Goal: Task Accomplishment & Management: Complete application form

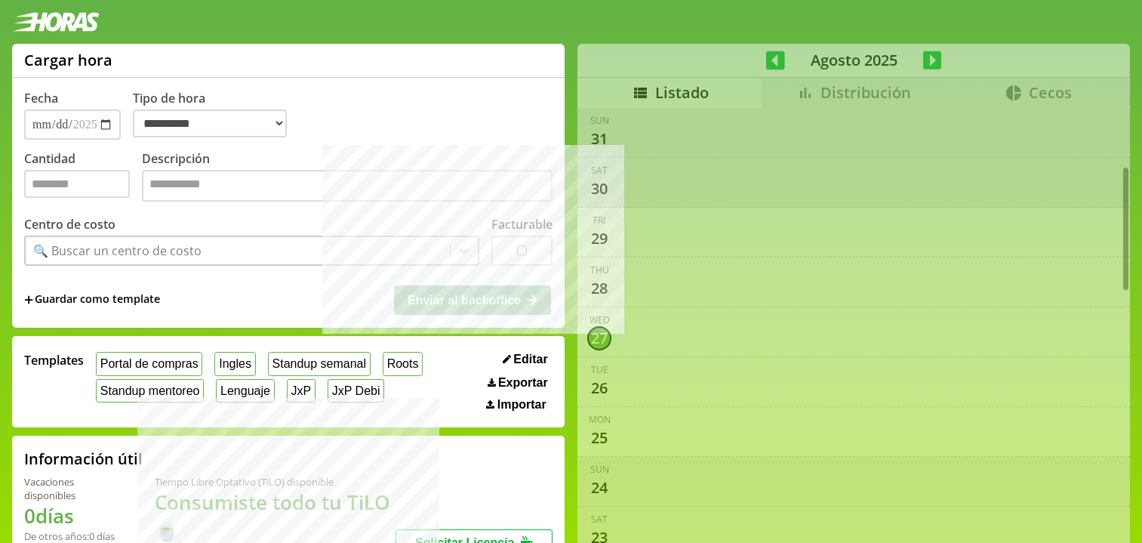
select select "**********"
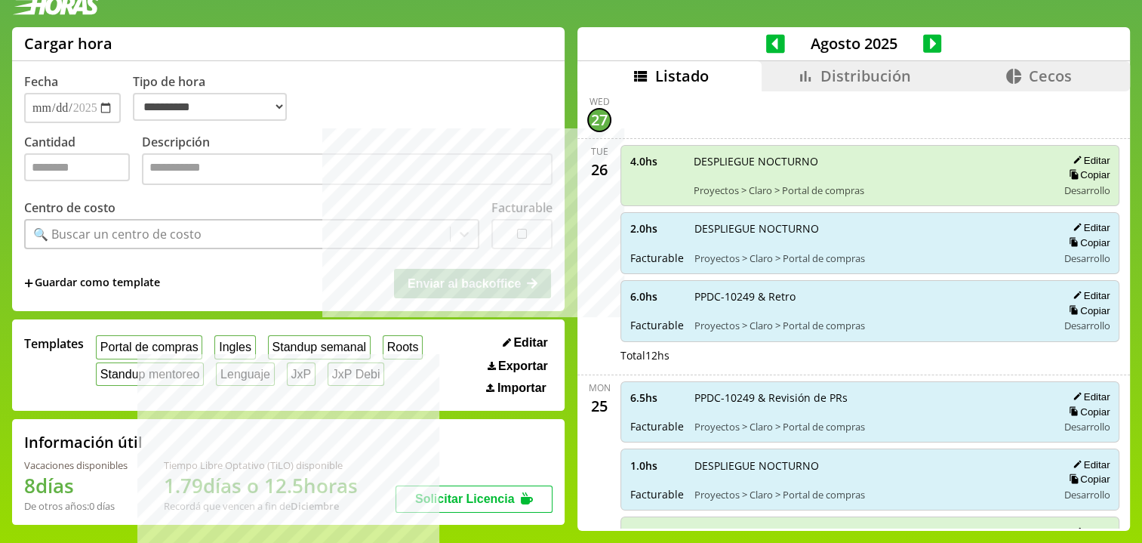
scroll to position [16, 0]
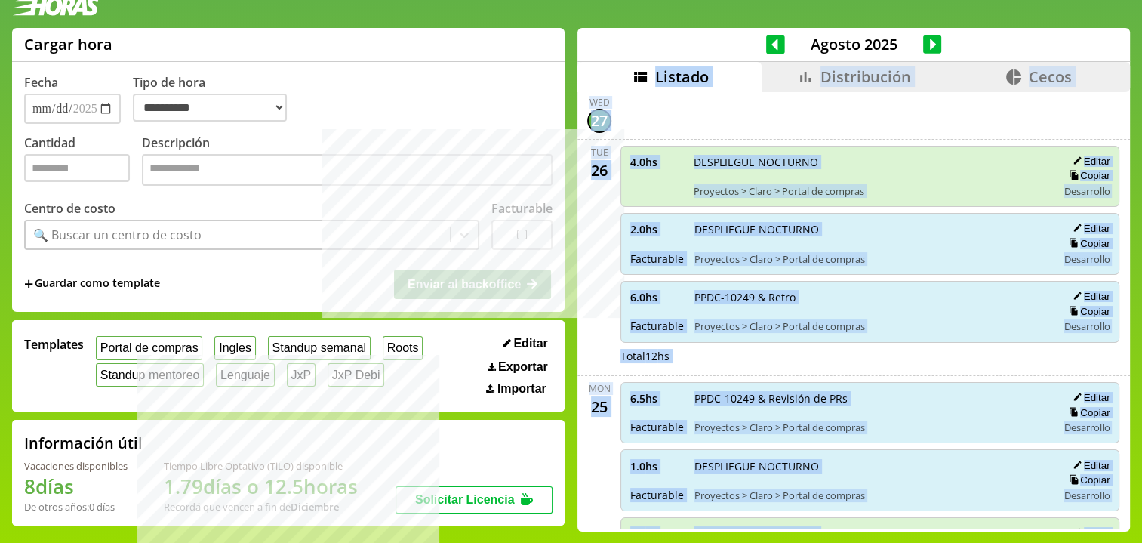
click at [595, 86] on div "**********" at bounding box center [571, 285] width 1142 height 515
click at [580, 102] on div "Wed 27" at bounding box center [853, 115] width 552 height 50
click at [580, 96] on div "Wed 27" at bounding box center [853, 115] width 552 height 50
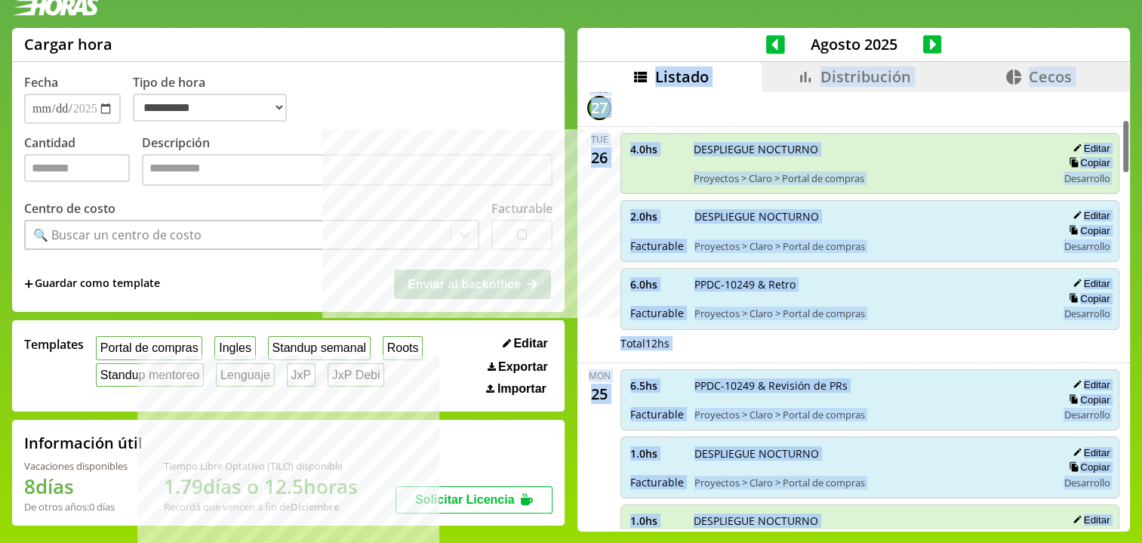
scroll to position [201, 0]
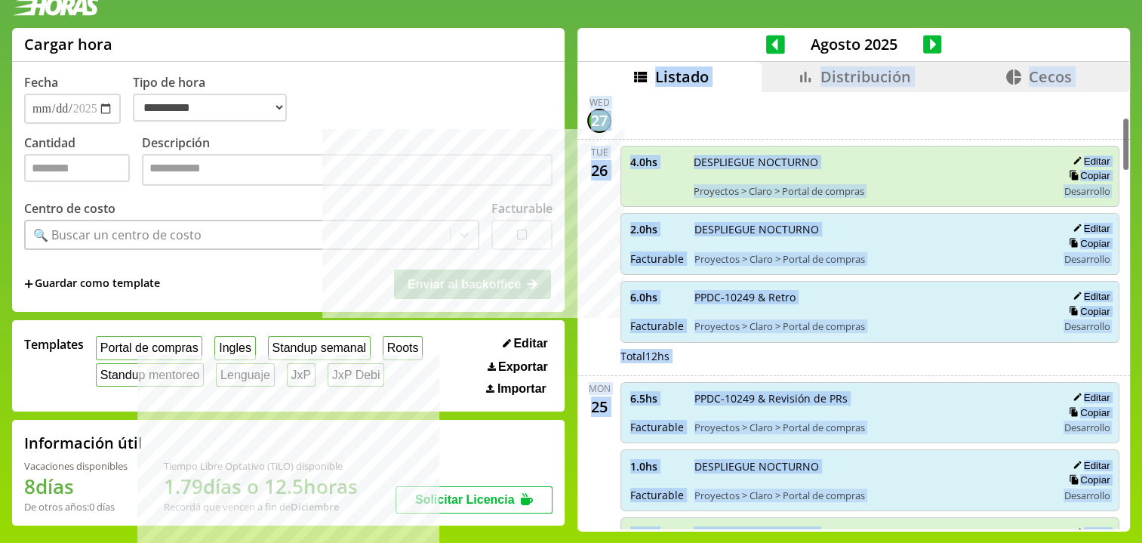
click at [649, 109] on div "scrollable content" at bounding box center [869, 114] width 505 height 37
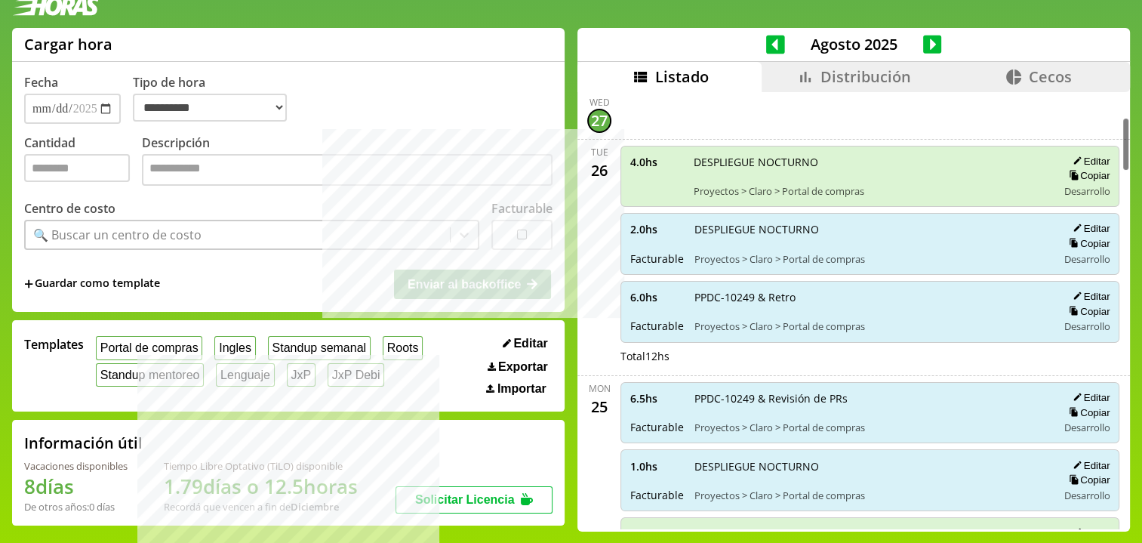
drag, startPoint x: 554, startPoint y: 96, endPoint x: 625, endPoint y: 119, distance: 74.7
click at [625, 119] on div "**********" at bounding box center [571, 285] width 1142 height 515
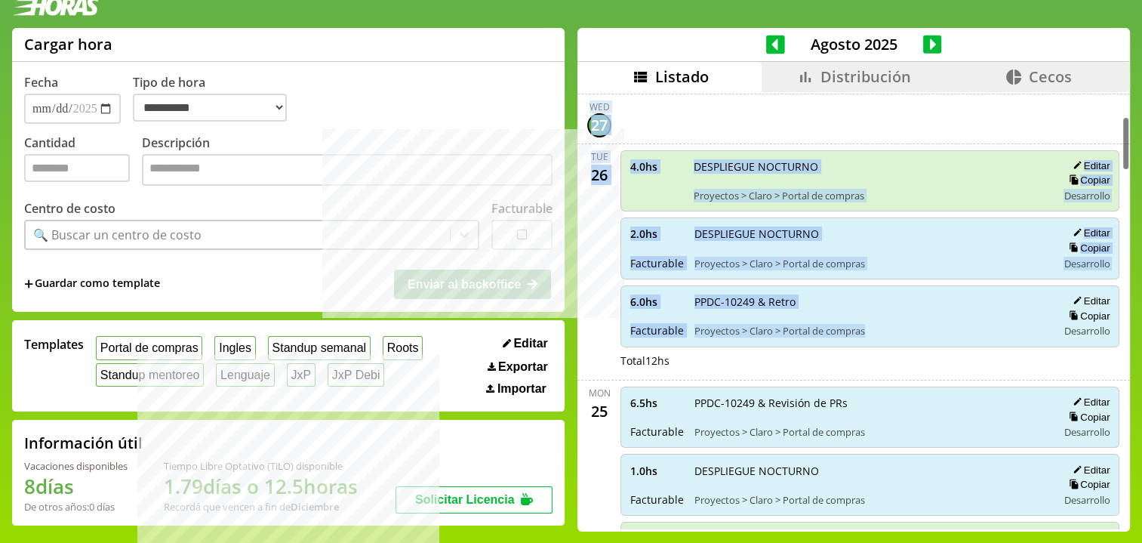
drag, startPoint x: 580, startPoint y: 94, endPoint x: 875, endPoint y: 344, distance: 386.0
click at [872, 343] on div "6.0 hs Facturable PPDC-10249 & Retro Proyectos > Claro > Portal de compras Edit…" at bounding box center [869, 316] width 499 height 62
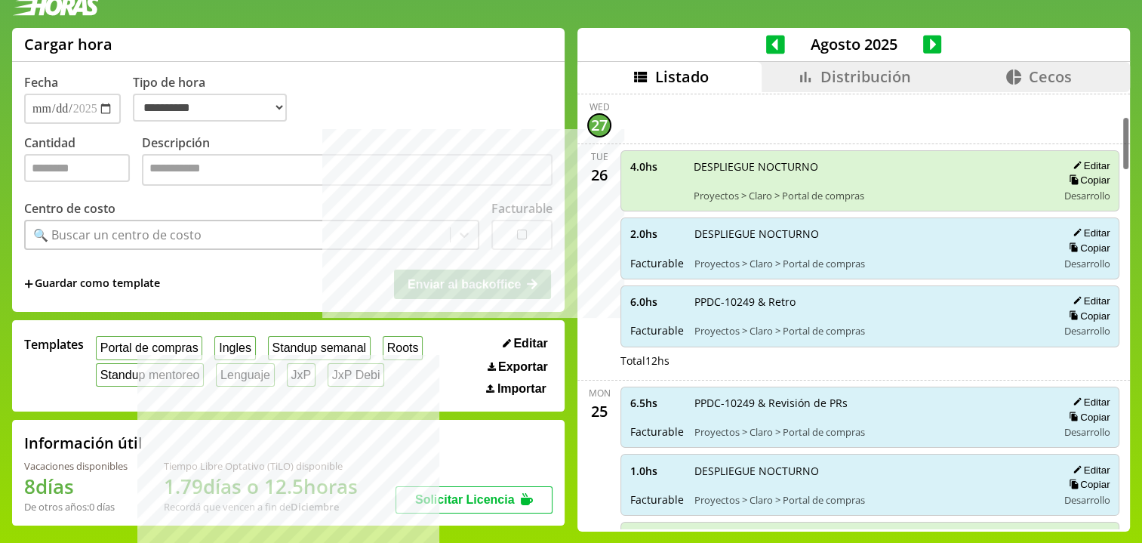
drag, startPoint x: 783, startPoint y: 73, endPoint x: 794, endPoint y: 78, distance: 11.8
click at [794, 78] on li "Distribución" at bounding box center [853, 77] width 184 height 30
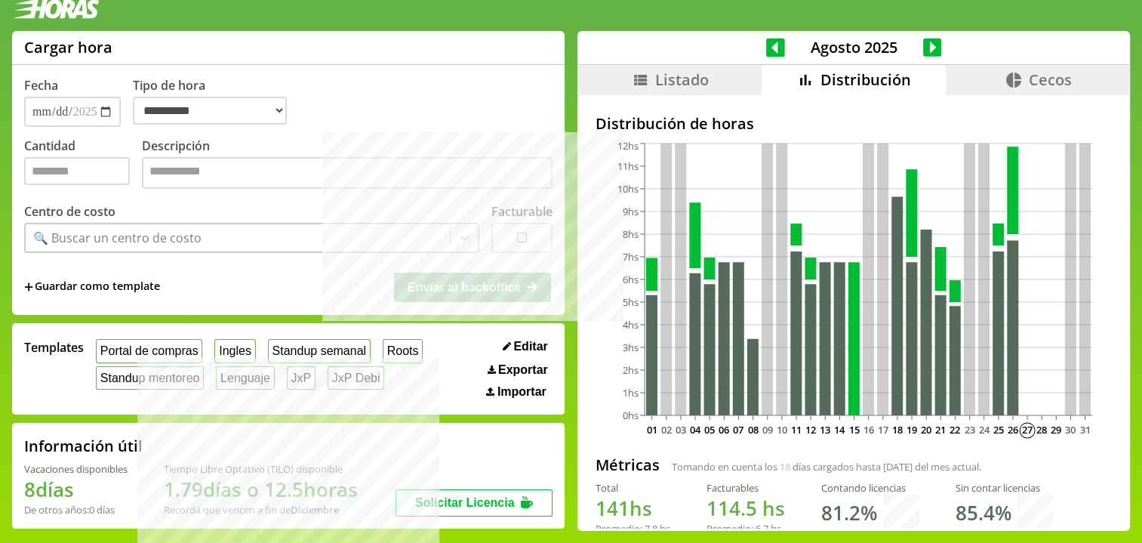
click at [699, 74] on span "Listado" at bounding box center [682, 79] width 54 height 20
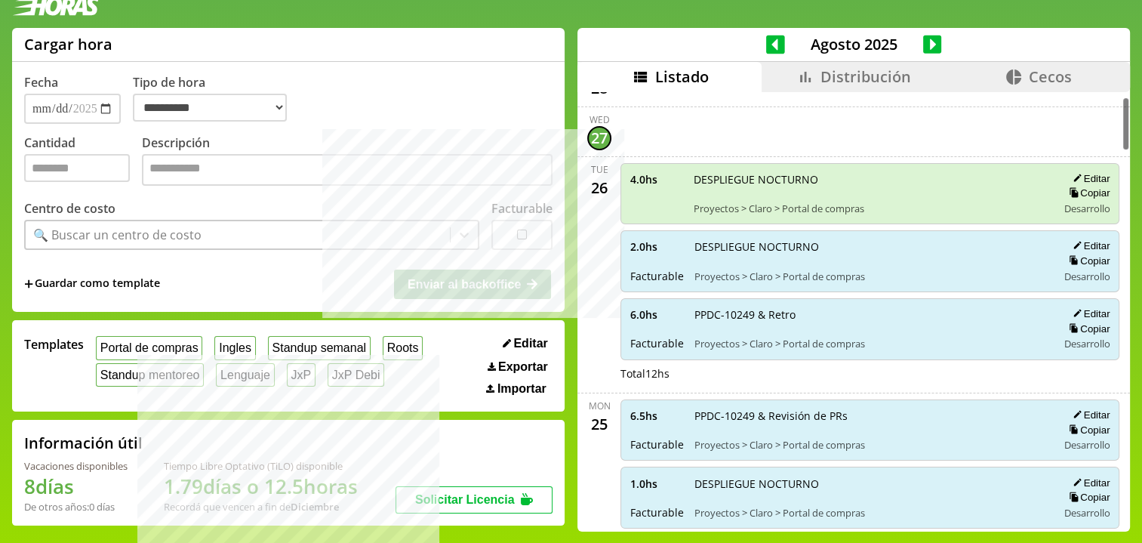
scroll to position [201, 0]
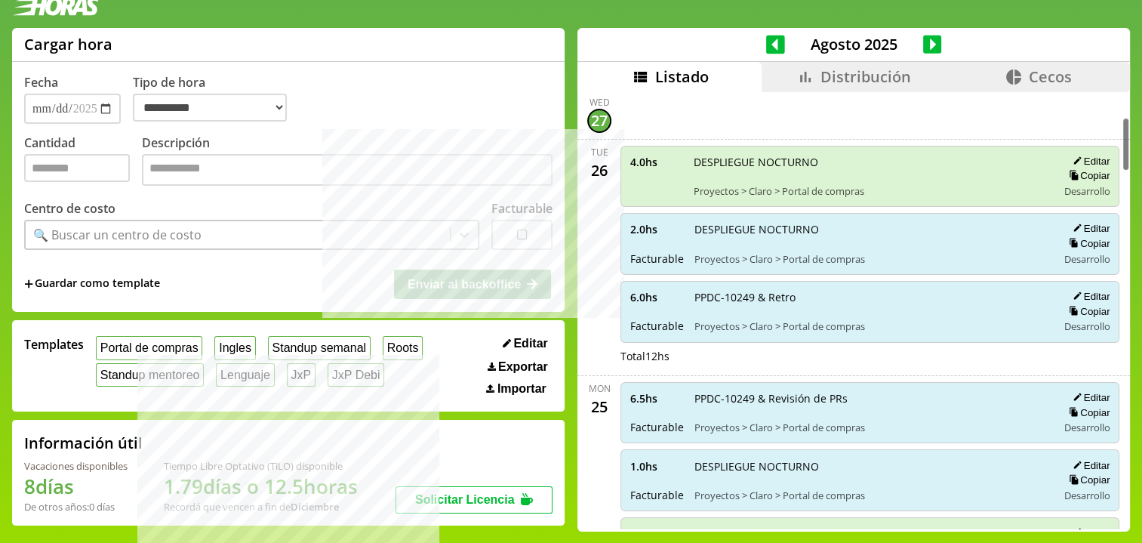
click at [875, 85] on span "Distribución" at bounding box center [865, 76] width 91 height 20
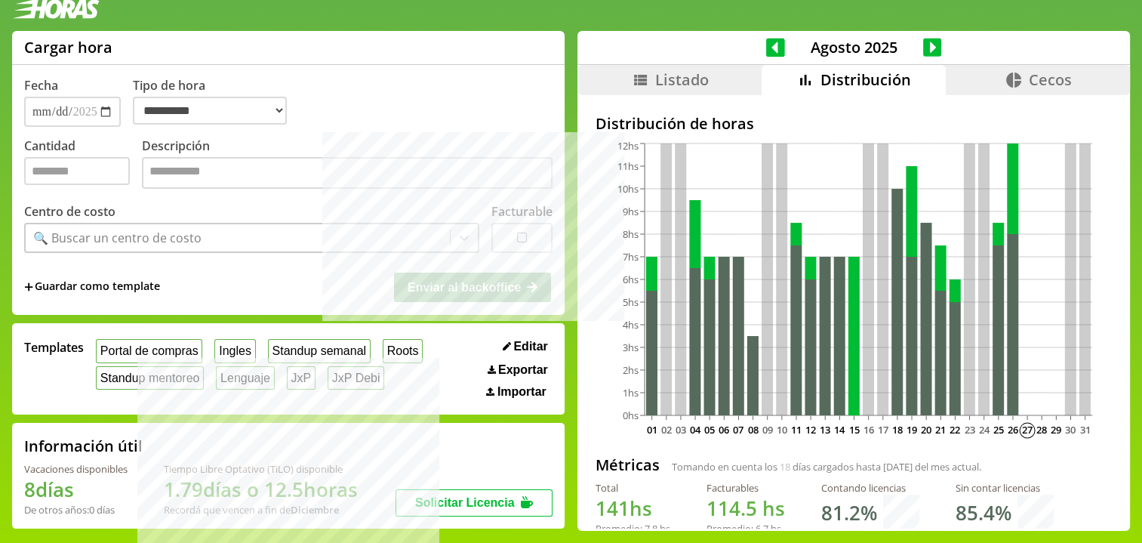
click at [700, 88] on span "Listado" at bounding box center [682, 79] width 54 height 20
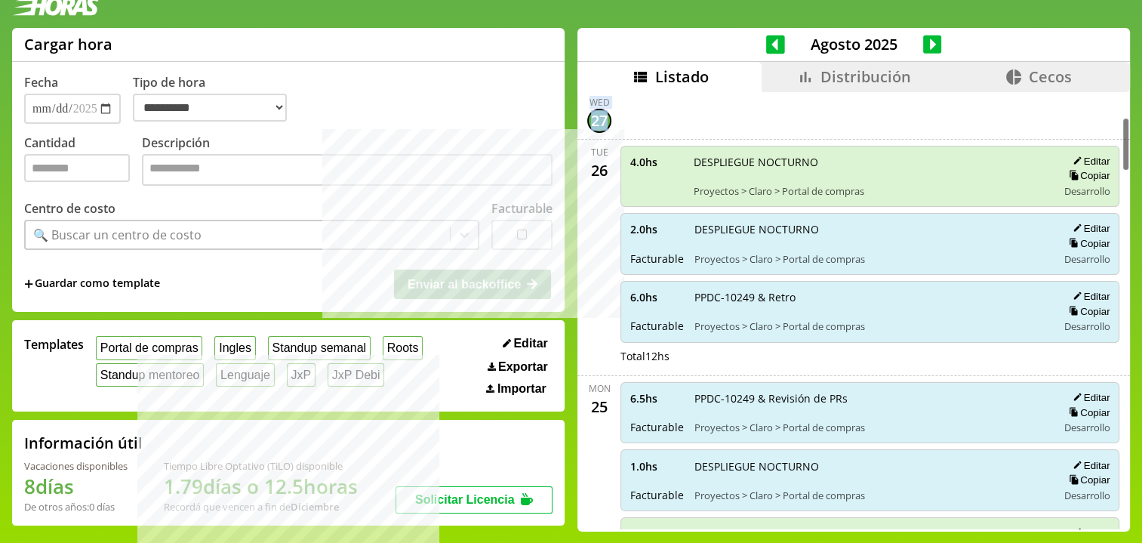
scroll to position [198, 0]
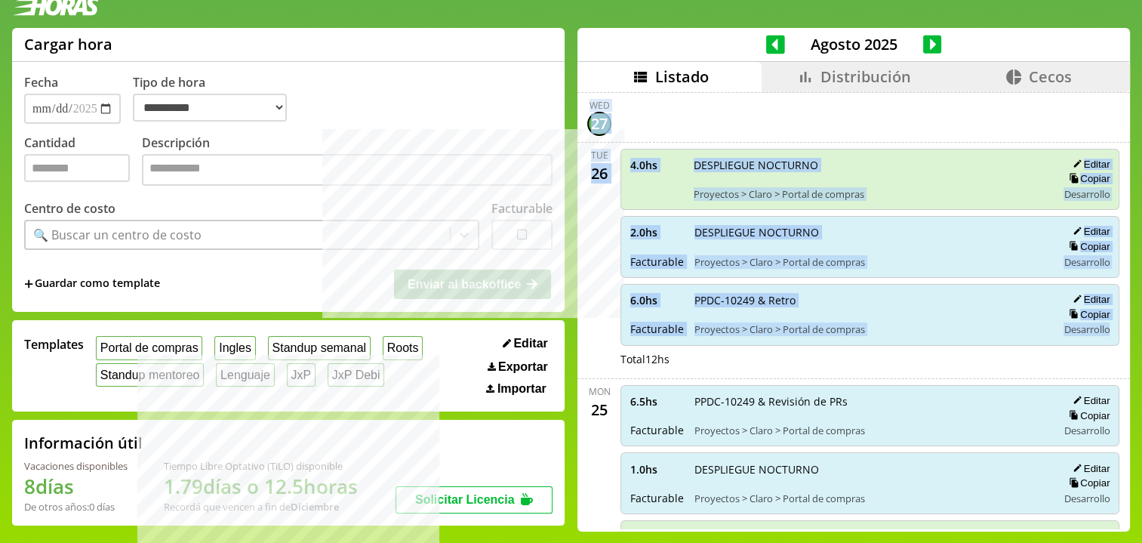
drag, startPoint x: 588, startPoint y: 96, endPoint x: 1087, endPoint y: 339, distance: 554.9
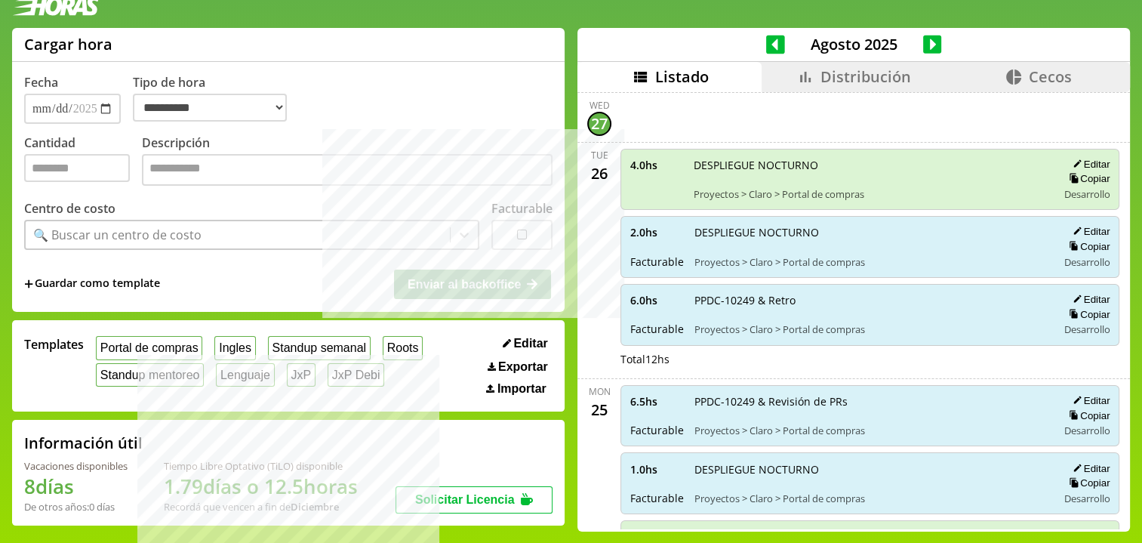
drag, startPoint x: 1085, startPoint y: 344, endPoint x: 1044, endPoint y: 346, distance: 40.8
click at [1079, 345] on div "4.0 hs DESPLIEGUE NOCTURNO Proyectos > Claro > Portal de compras Editar Copiar …" at bounding box center [869, 260] width 505 height 223
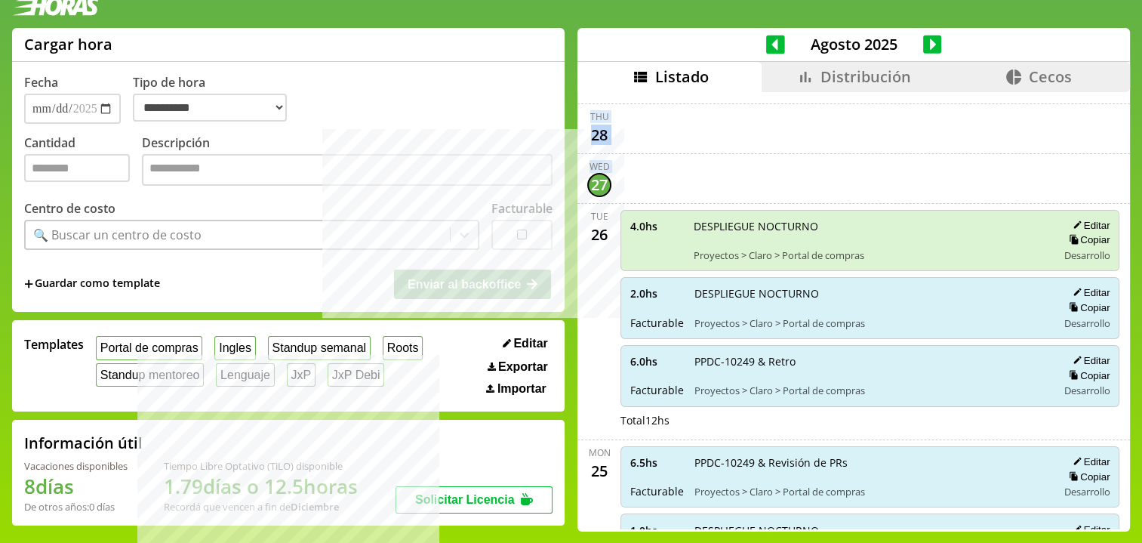
drag, startPoint x: 588, startPoint y: 114, endPoint x: 584, endPoint y: 105, distance: 9.8
click at [584, 154] on div "Wed 27" at bounding box center [853, 179] width 552 height 50
click at [580, 156] on div "Wed 27" at bounding box center [853, 179] width 552 height 50
click at [580, 162] on div "Wed 27" at bounding box center [853, 179] width 552 height 50
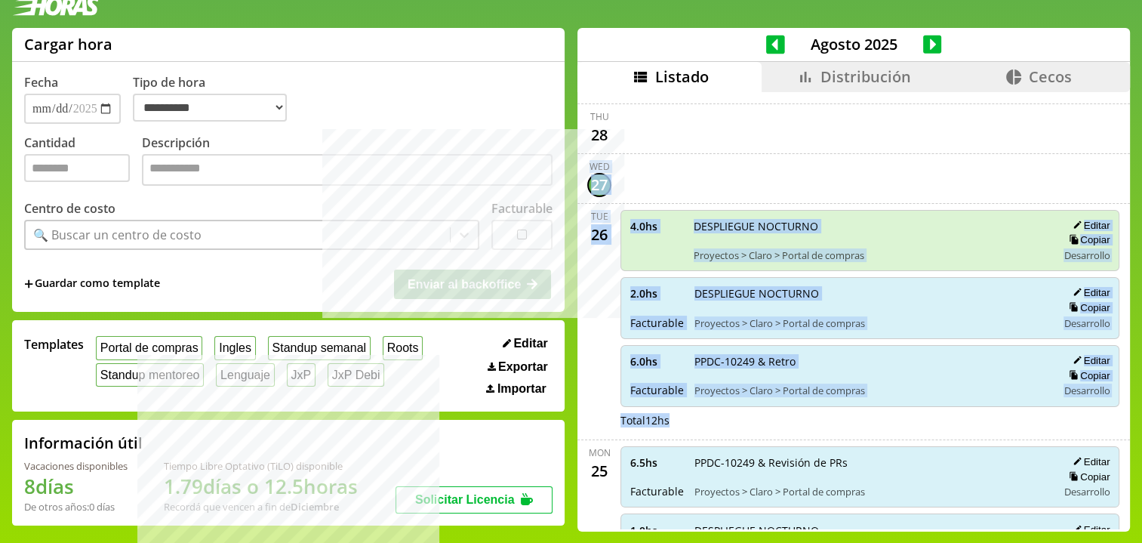
drag, startPoint x: 583, startPoint y: 158, endPoint x: 703, endPoint y: 420, distance: 287.7
click at [703, 419] on div "Total 12 hs" at bounding box center [869, 420] width 499 height 14
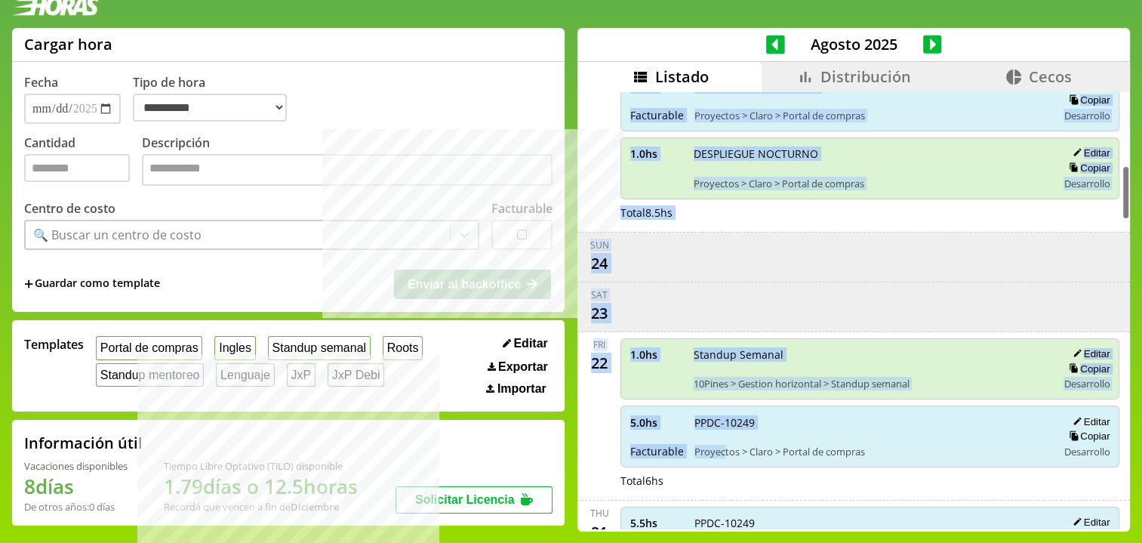
scroll to position [590, 0]
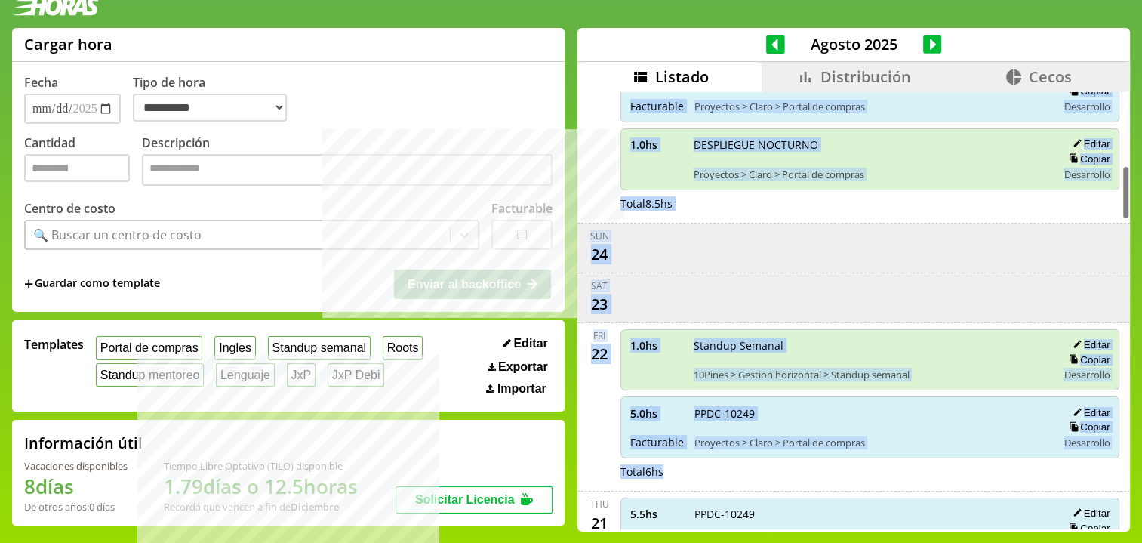
drag, startPoint x: 580, startPoint y: 260, endPoint x: 720, endPoint y: 471, distance: 253.7
click at [718, 472] on div "Total 6 hs" at bounding box center [869, 471] width 499 height 14
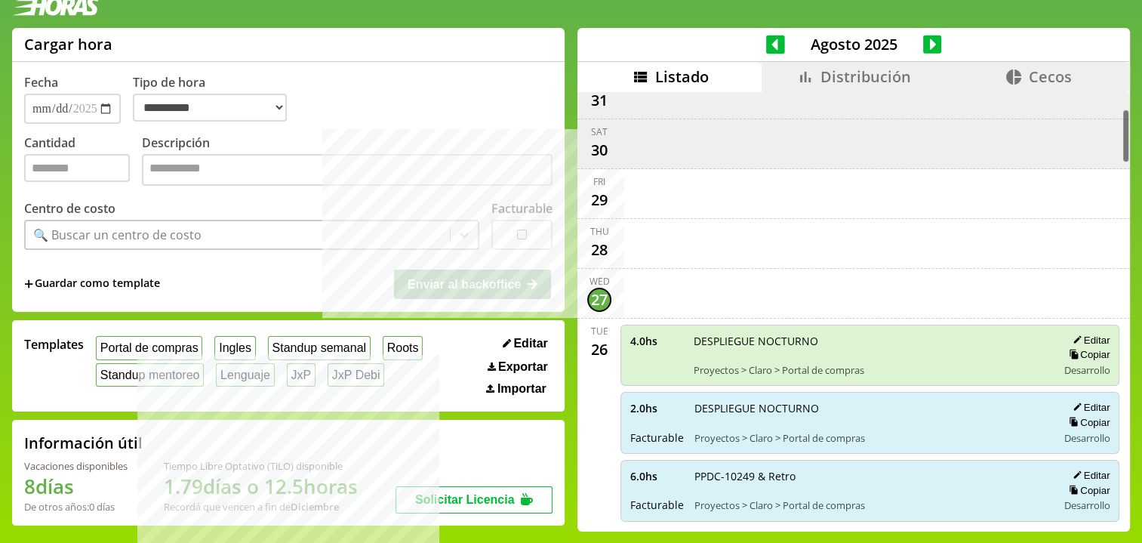
scroll to position [0, 0]
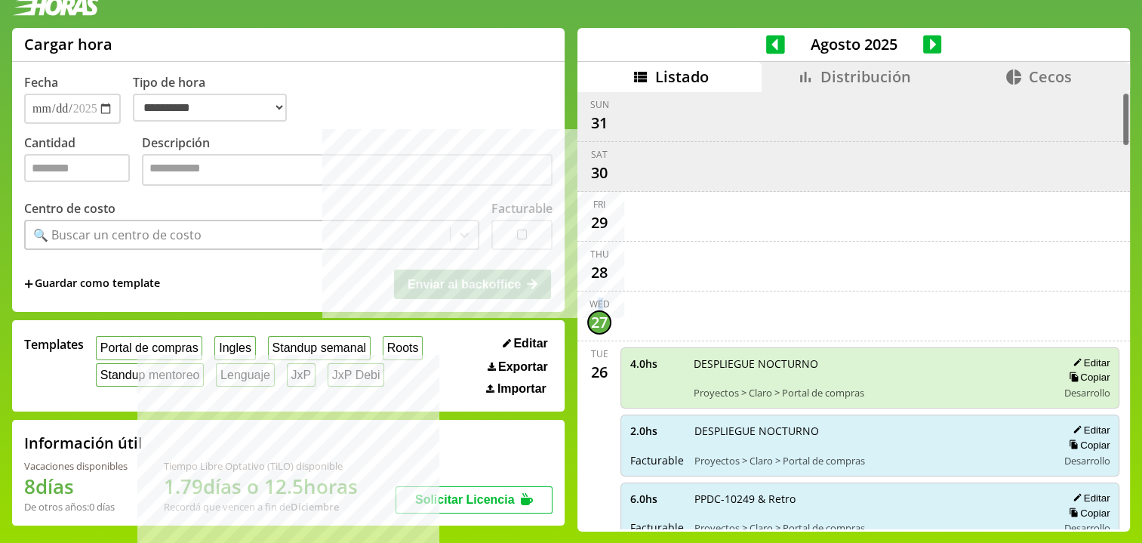
click at [598, 303] on div "Wed" at bounding box center [599, 303] width 20 height 13
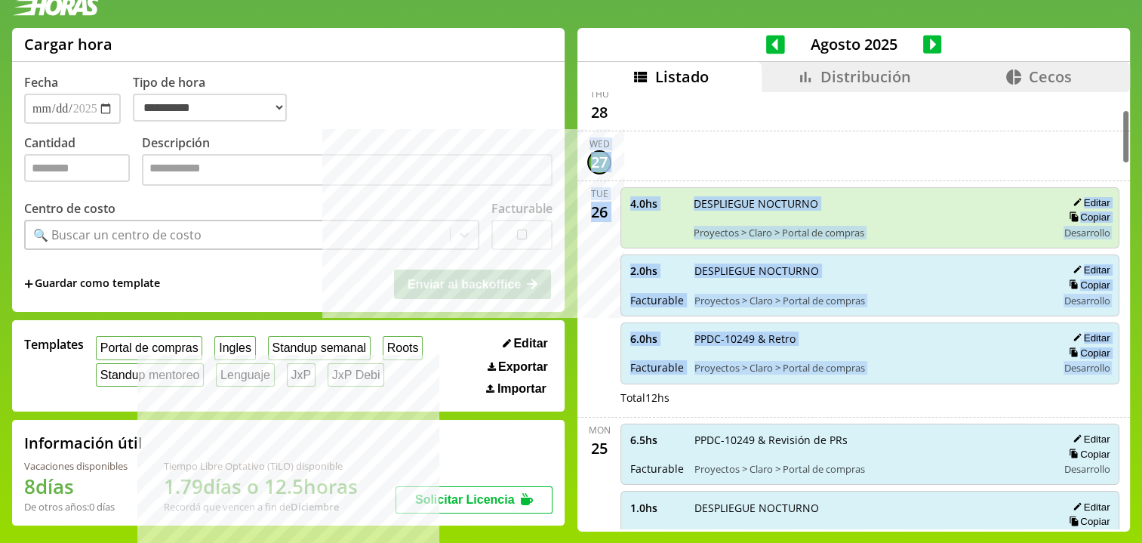
scroll to position [181, 0]
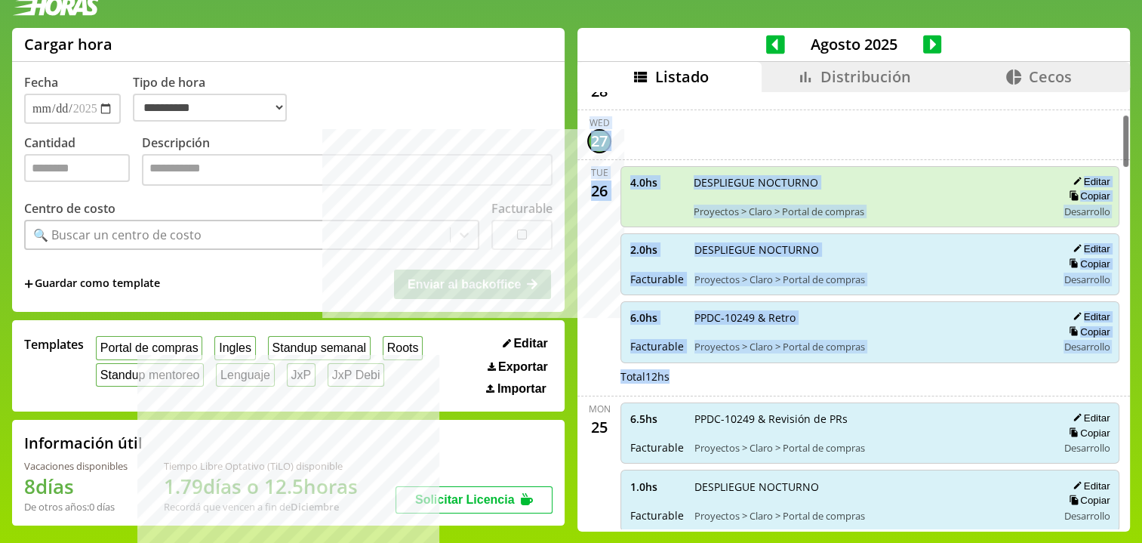
drag, startPoint x: 587, startPoint y: 296, endPoint x: 692, endPoint y: 377, distance: 132.8
click at [692, 377] on div "Total 12 hs" at bounding box center [869, 376] width 499 height 14
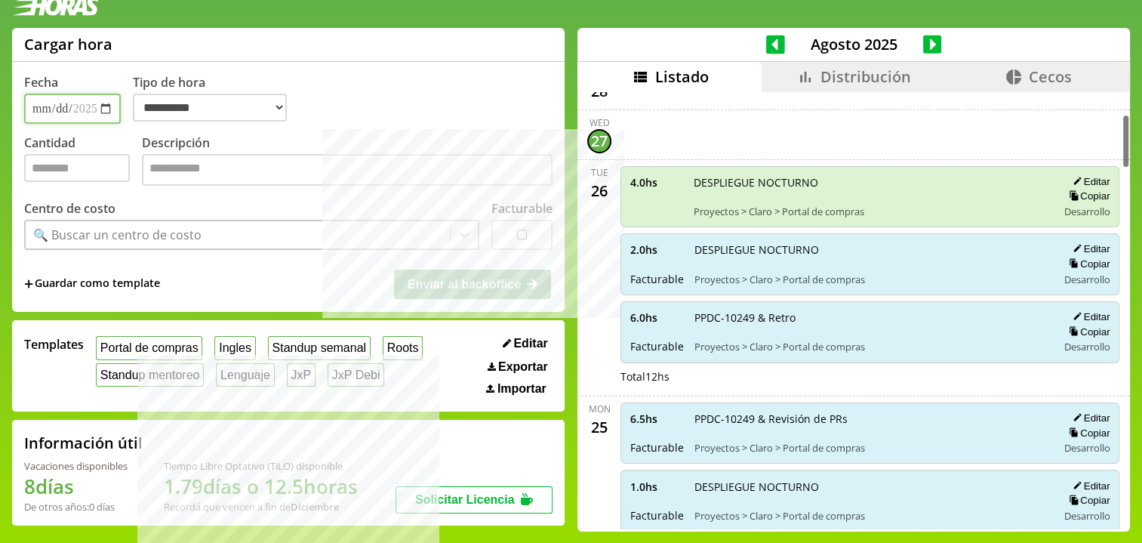
click at [51, 121] on input "**********" at bounding box center [72, 109] width 97 height 30
click at [59, 152] on label "Cantidad" at bounding box center [83, 161] width 118 height 55
click at [59, 154] on input "Cantidad" at bounding box center [77, 168] width 106 height 28
click at [85, 177] on input "Cantidad" at bounding box center [77, 168] width 106 height 28
type input "*"
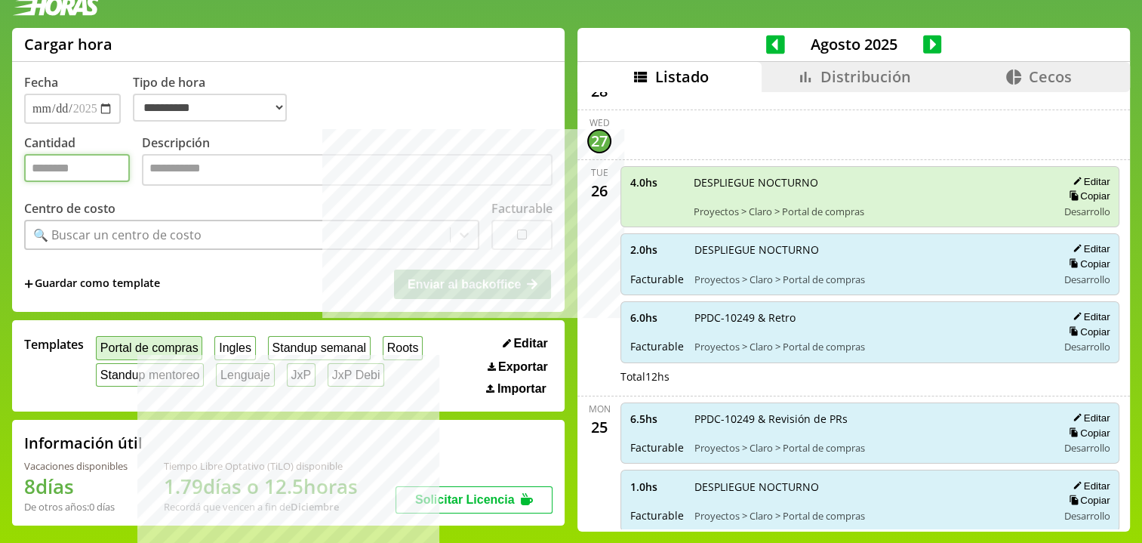
type input "***"
click at [159, 348] on button "Portal de compras" at bounding box center [149, 347] width 106 height 23
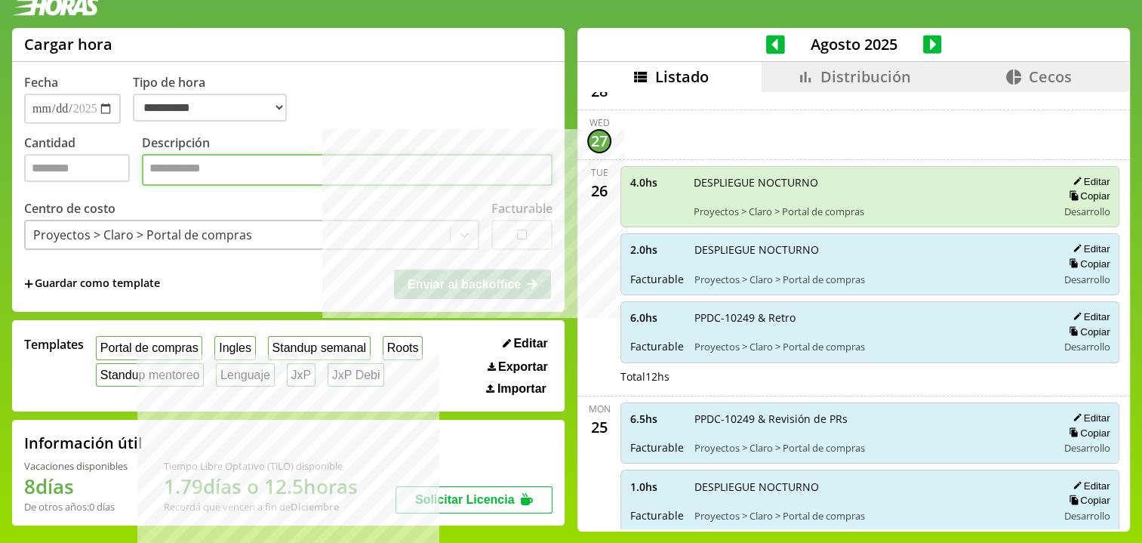
click at [188, 175] on textarea "Descripción" at bounding box center [347, 170] width 411 height 32
click at [709, 310] on span "PPDC-10249 & Retro" at bounding box center [870, 317] width 352 height 14
drag, startPoint x: 709, startPoint y: 310, endPoint x: 737, endPoint y: 316, distance: 28.6
click at [737, 316] on span "PPDC-10249 & Retro" at bounding box center [870, 317] width 352 height 14
paste textarea "**********"
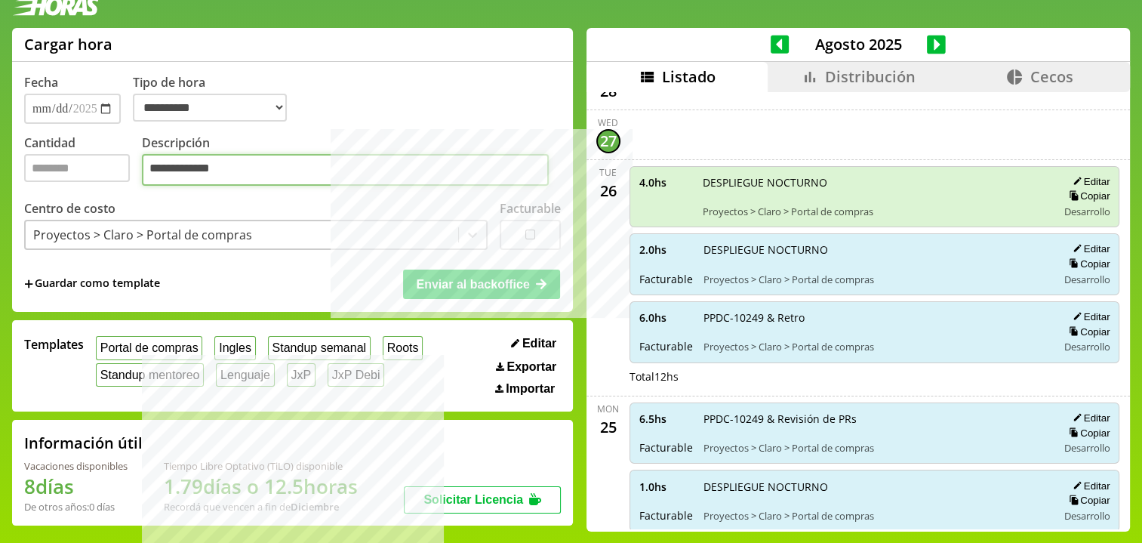
paste textarea "**********"
type textarea "**********"
click at [417, 278] on span "Enviar al backoffice" at bounding box center [472, 284] width 113 height 13
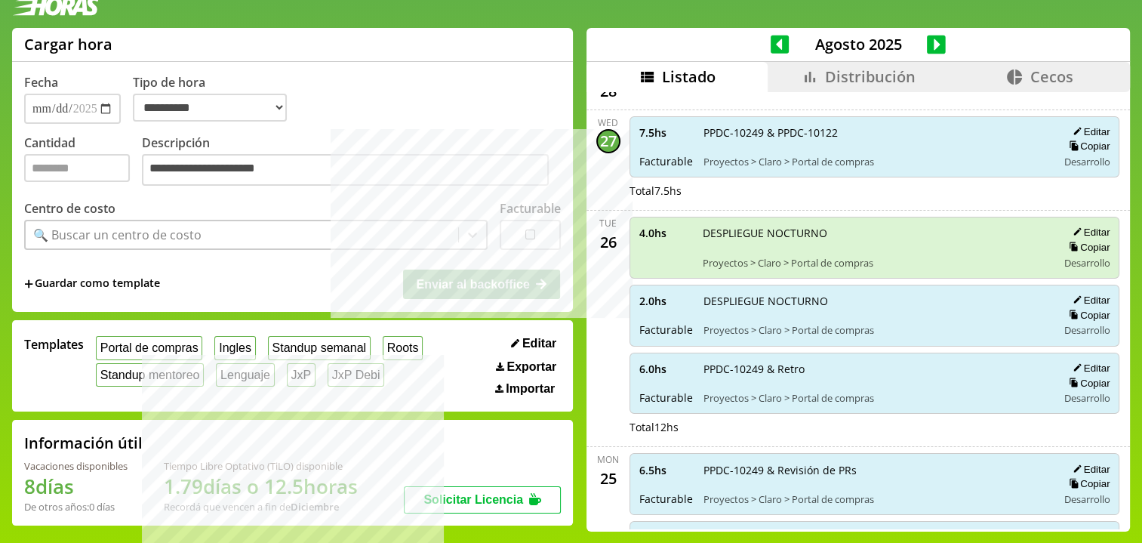
click at [814, 82] on li "Distribución" at bounding box center [858, 77] width 181 height 30
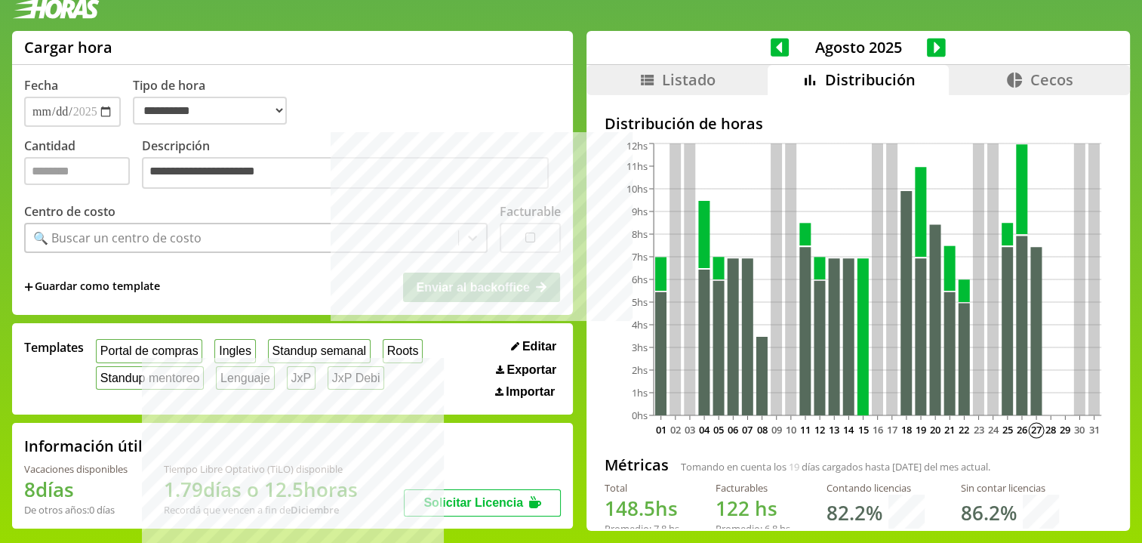
click at [641, 75] on icon at bounding box center [647, 80] width 13 height 11
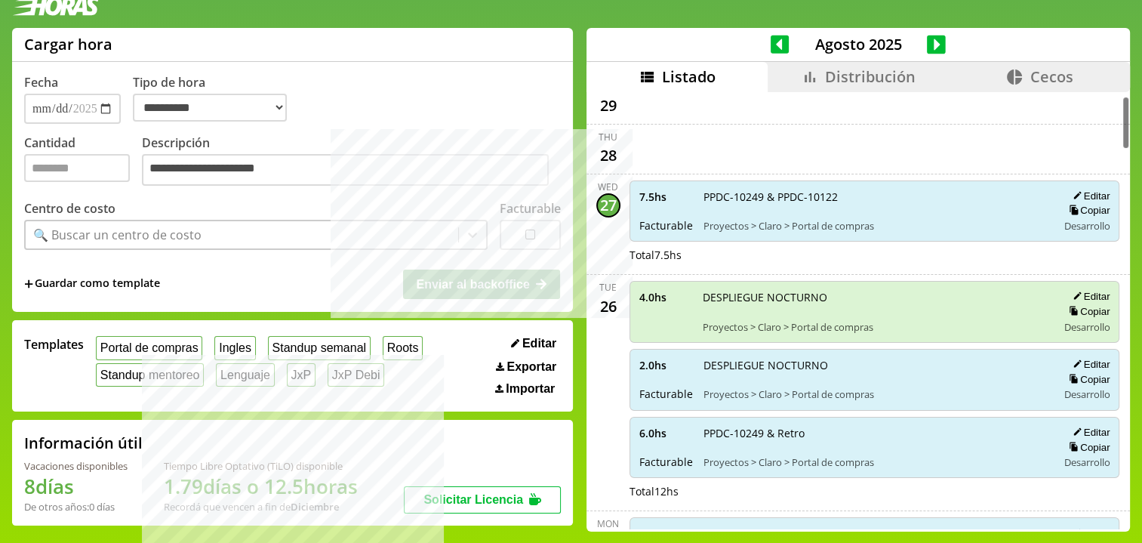
scroll to position [201, 0]
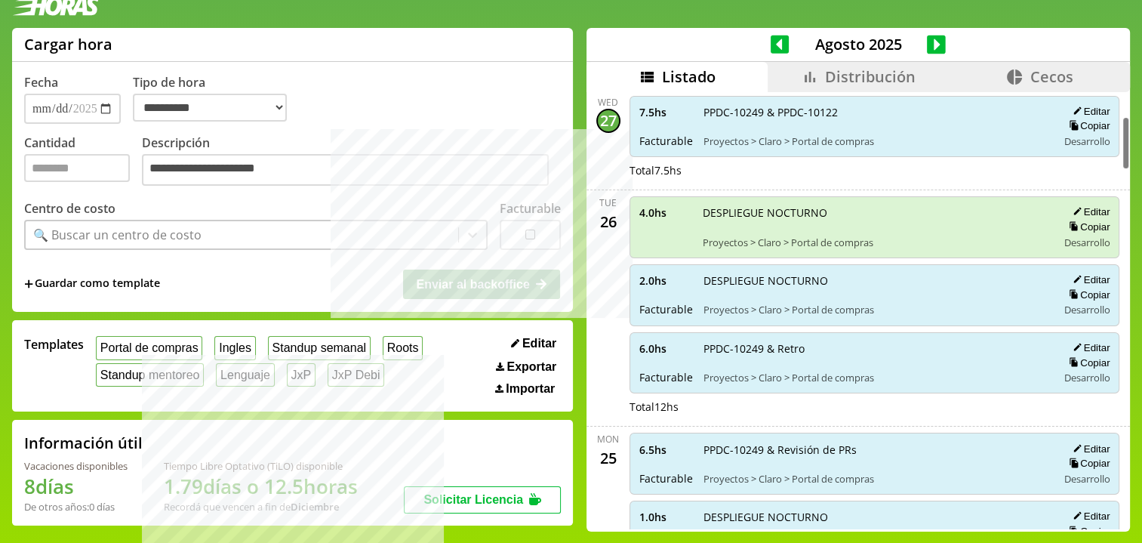
click at [910, 88] on li "Distribución" at bounding box center [858, 77] width 181 height 30
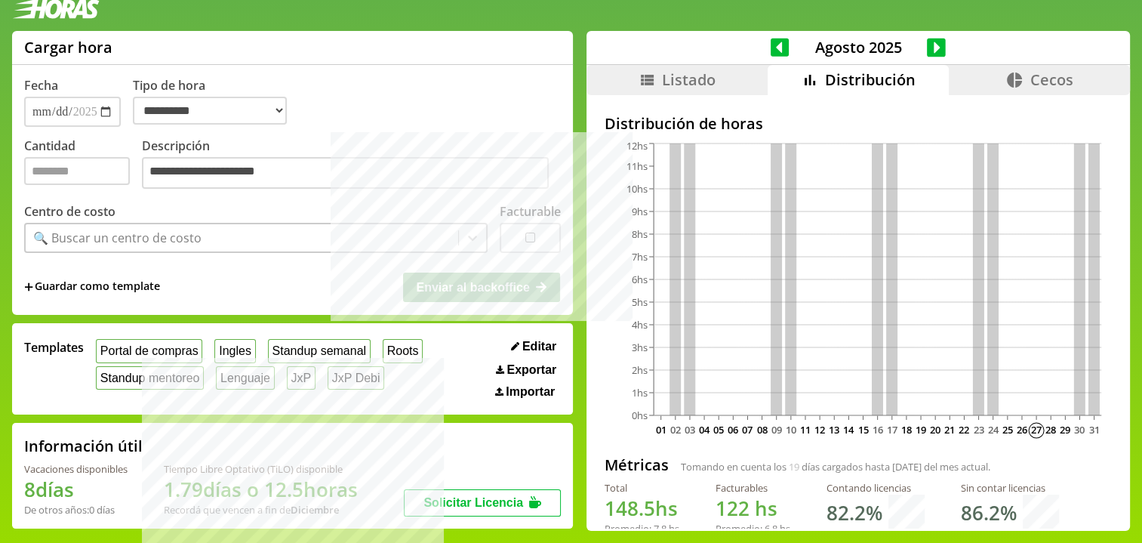
scroll to position [13, 0]
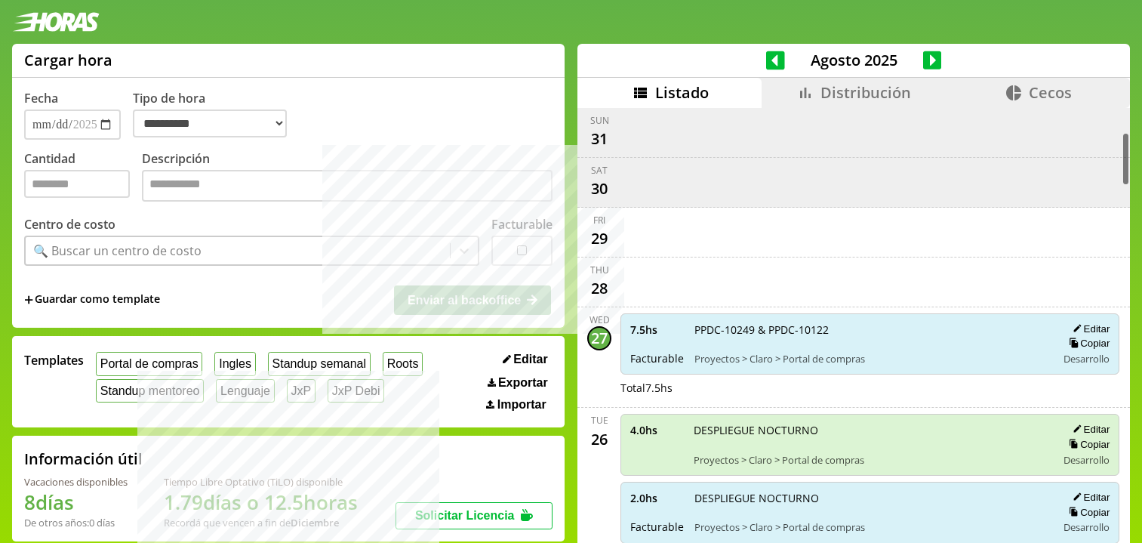
select select "**********"
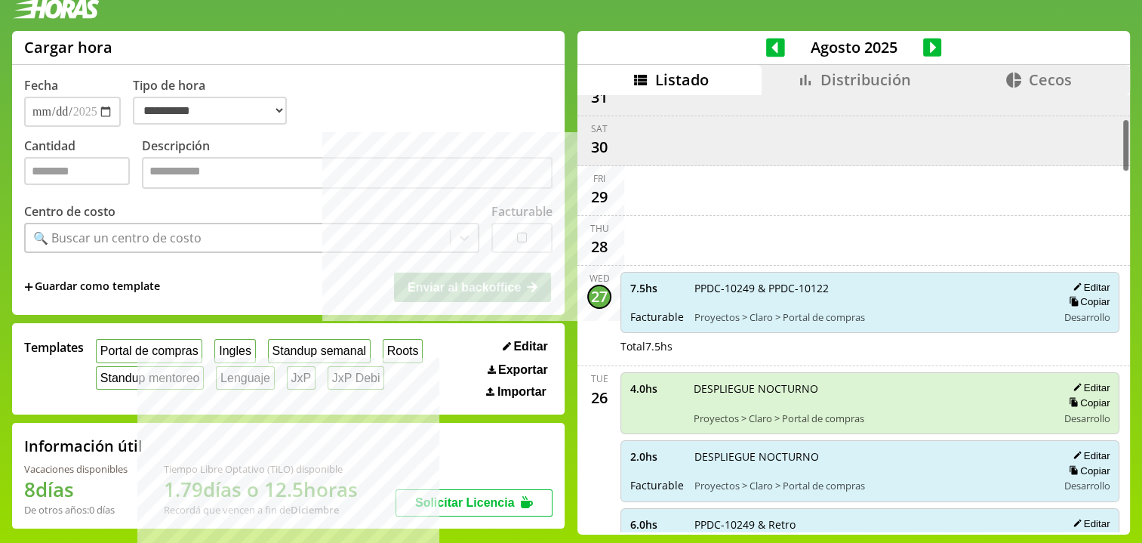
scroll to position [20, 0]
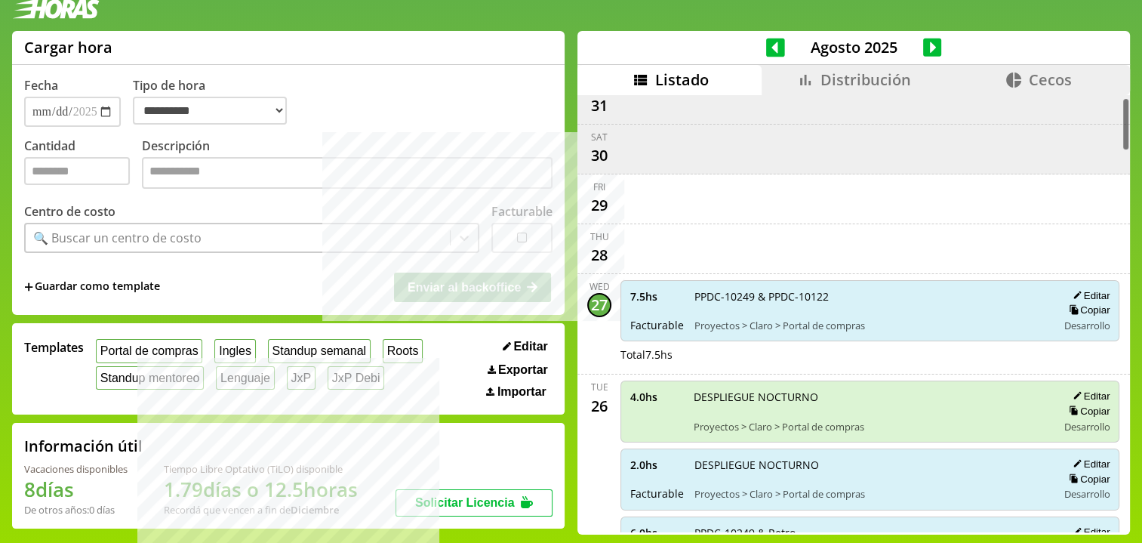
click at [853, 95] on div "scrollable content" at bounding box center [869, 99] width 505 height 37
click at [849, 86] on span "Distribución" at bounding box center [865, 79] width 91 height 20
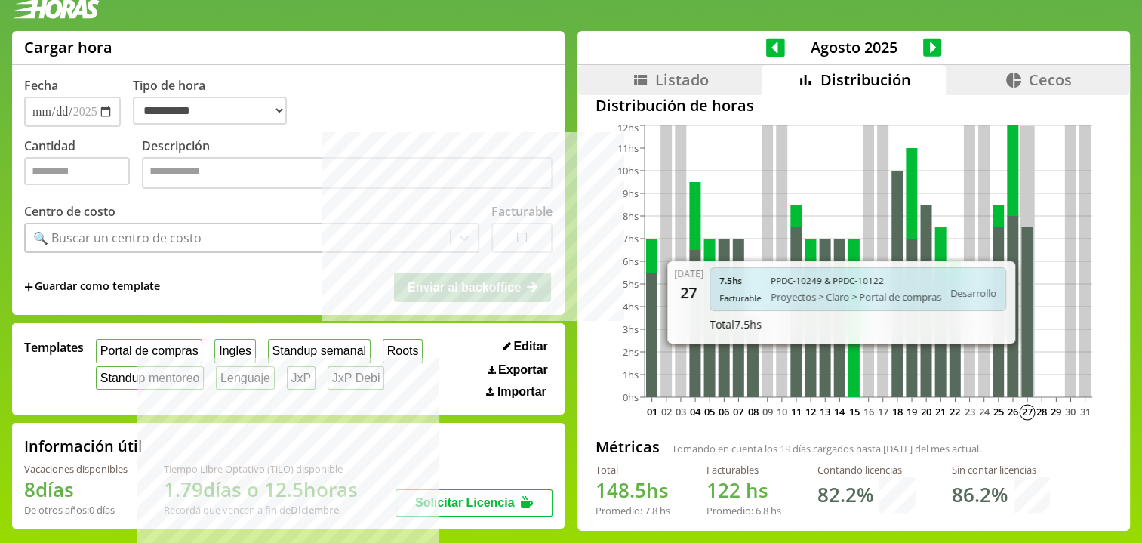
scroll to position [3, 0]
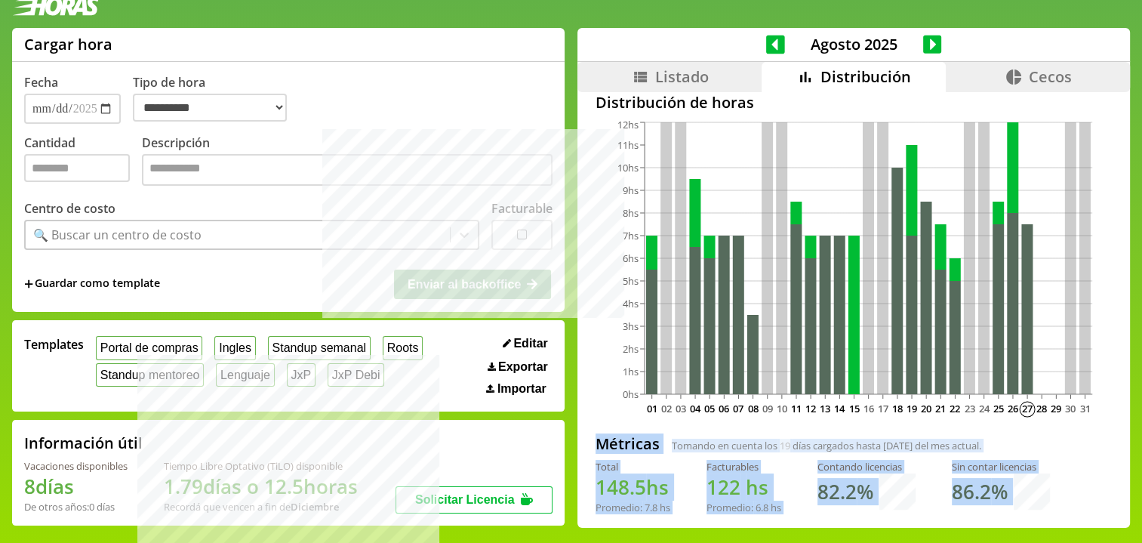
drag, startPoint x: 590, startPoint y: 437, endPoint x: 1064, endPoint y: 509, distance: 479.4
click at [1064, 508] on div "Distribución de horas 01 02 03 04 05 06 07 08 09 10 11 12 13 14 15 16 17 18 19 …" at bounding box center [853, 291] width 552 height 434
click at [1064, 509] on div "Total 148.5 hs Promedio: 7.8 hs Facturables 122 hs Promedio: 6.8 hs Contando li…" at bounding box center [853, 493] width 516 height 66
drag, startPoint x: 1068, startPoint y: 514, endPoint x: 595, endPoint y: 442, distance: 478.6
click at [595, 442] on div "Distribución de horas 01 02 03 04 05 06 07 08 09 10 11 12 13 14 15 16 17 18 19 …" at bounding box center [853, 291] width 552 height 434
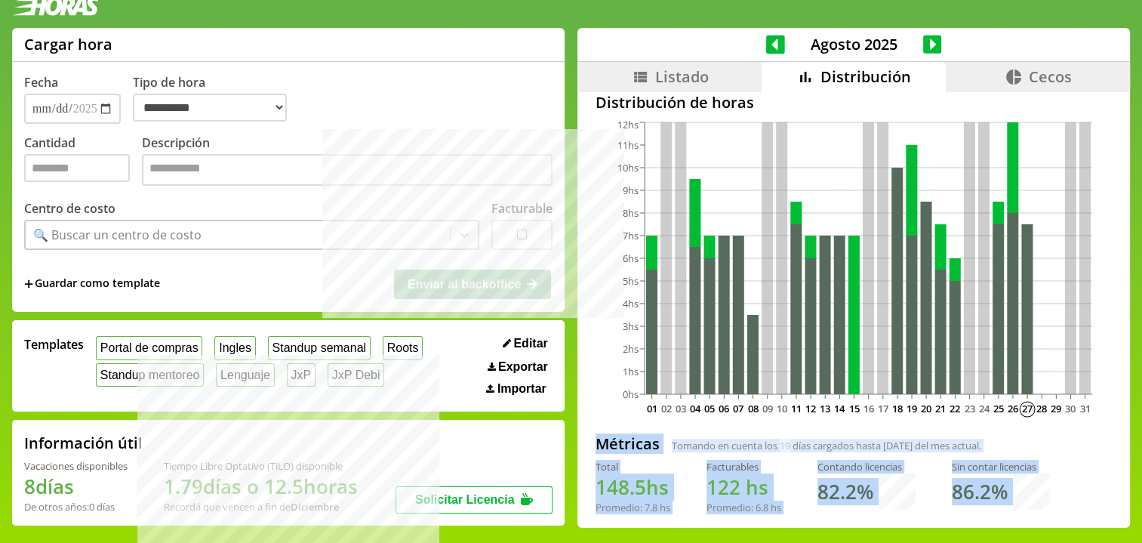
click at [595, 442] on h2 "Métricas" at bounding box center [627, 443] width 64 height 20
click at [1021, 493] on div "Distribución de horas 01 02 03 04 05 06 07 08 09 10 11 12 13 14 15 16 17 18 19 …" at bounding box center [853, 291] width 552 height 434
click at [998, 491] on h1 "86.2 %" at bounding box center [980, 491] width 56 height 27
drag, startPoint x: 998, startPoint y: 491, endPoint x: 608, endPoint y: 440, distance: 394.3
click at [608, 440] on div "Distribución de horas 01 02 03 04 05 06 07 08 09 10 11 12 13 14 15 16 17 18 19 …" at bounding box center [853, 291] width 552 height 434
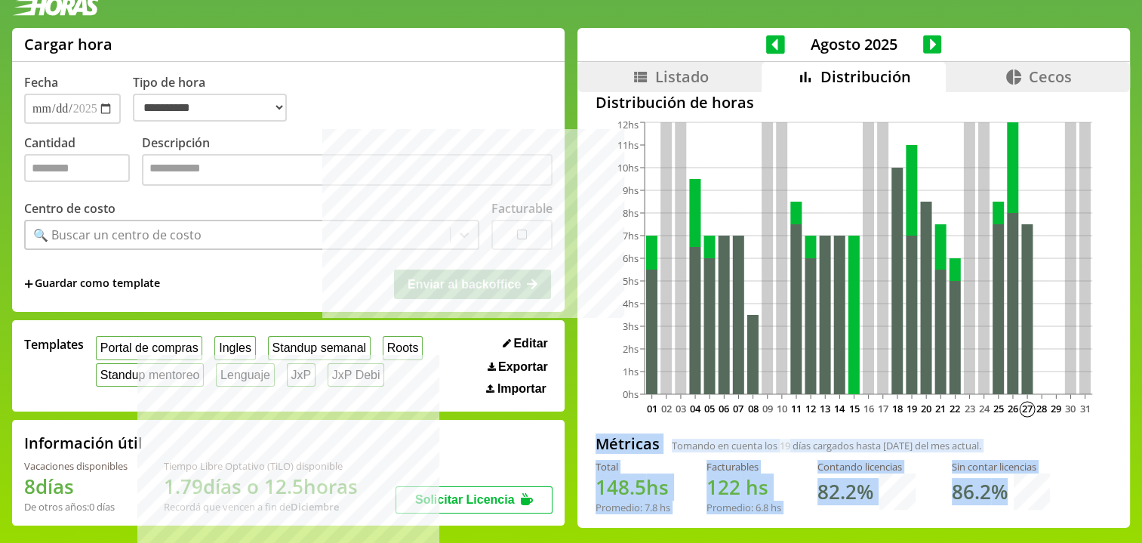
click at [609, 441] on h2 "Métricas" at bounding box center [627, 443] width 64 height 20
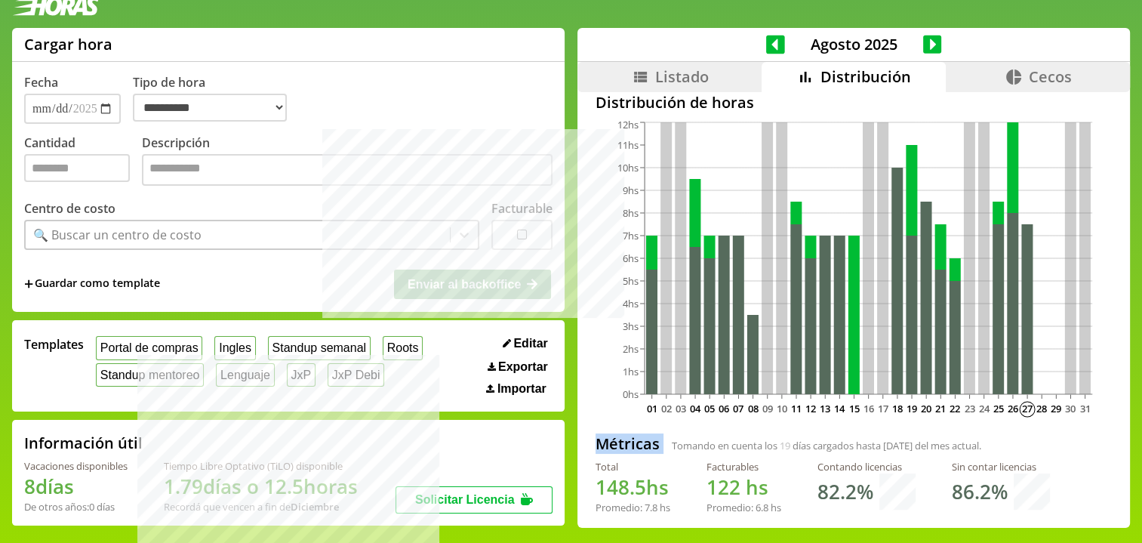
click at [609, 441] on h2 "Métricas" at bounding box center [627, 443] width 64 height 20
click at [669, 430] on div "Métricas Tomando en cuenta los 19 días cargados hasta hoy del mes actual." at bounding box center [853, 439] width 516 height 39
click at [610, 434] on h2 "Métricas" at bounding box center [627, 443] width 64 height 20
click at [611, 435] on h2 "Métricas" at bounding box center [627, 443] width 64 height 20
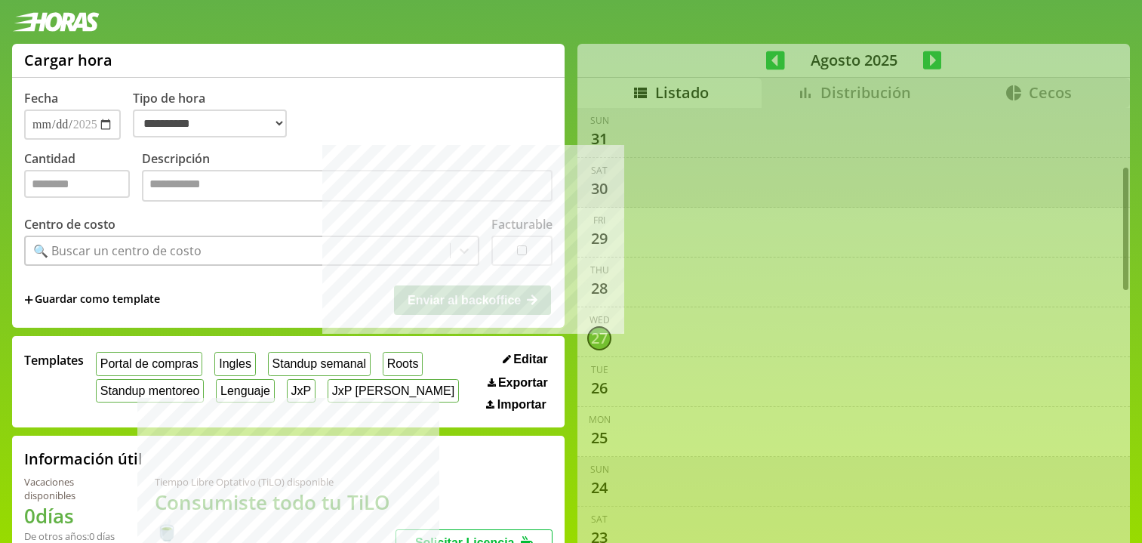
select select "**********"
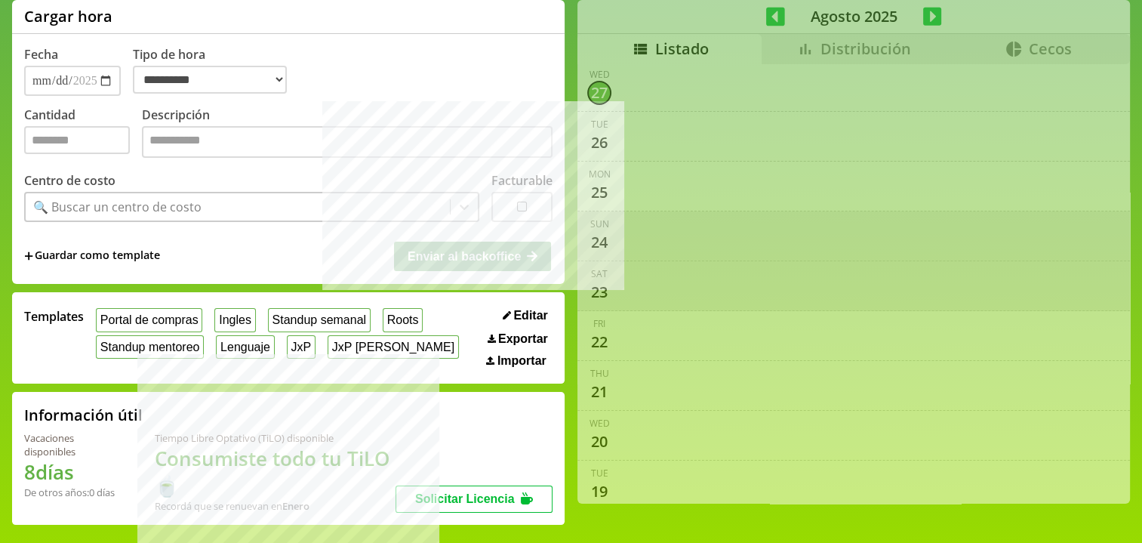
scroll to position [16, 0]
